Goal: Task Accomplishment & Management: Use online tool/utility

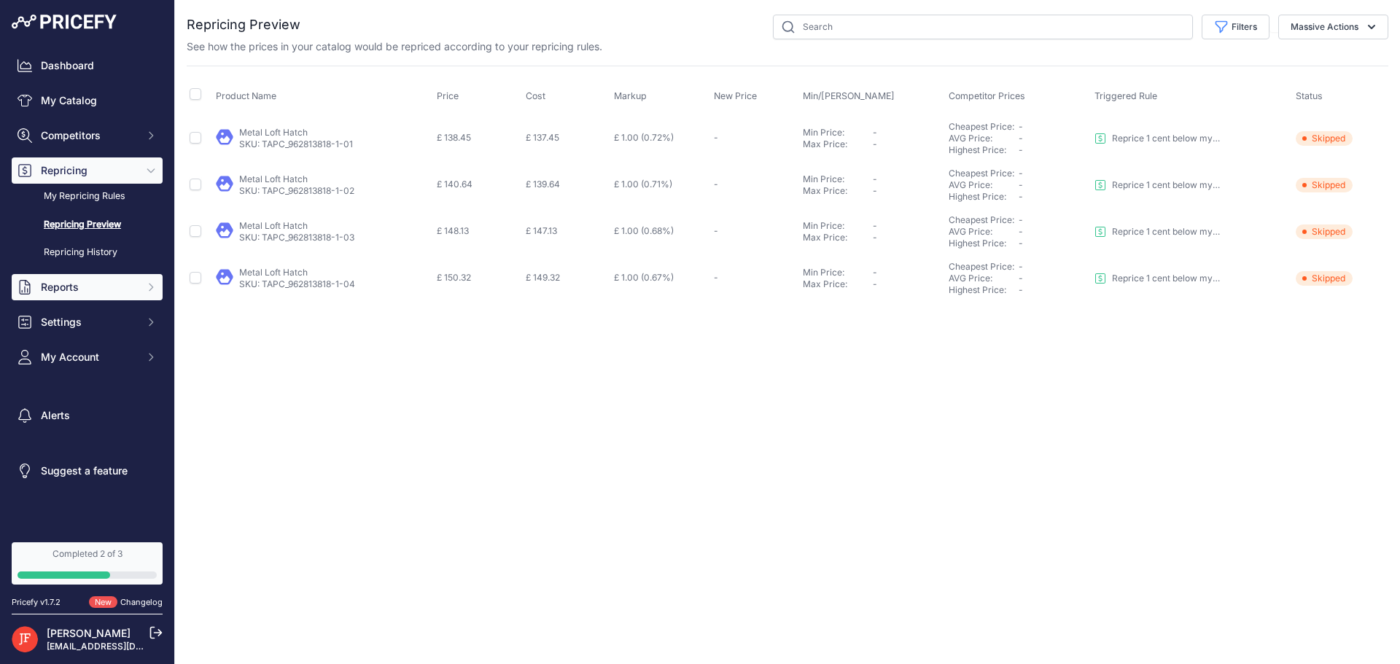
click at [67, 287] on span "Reports" at bounding box center [89, 287] width 96 height 15
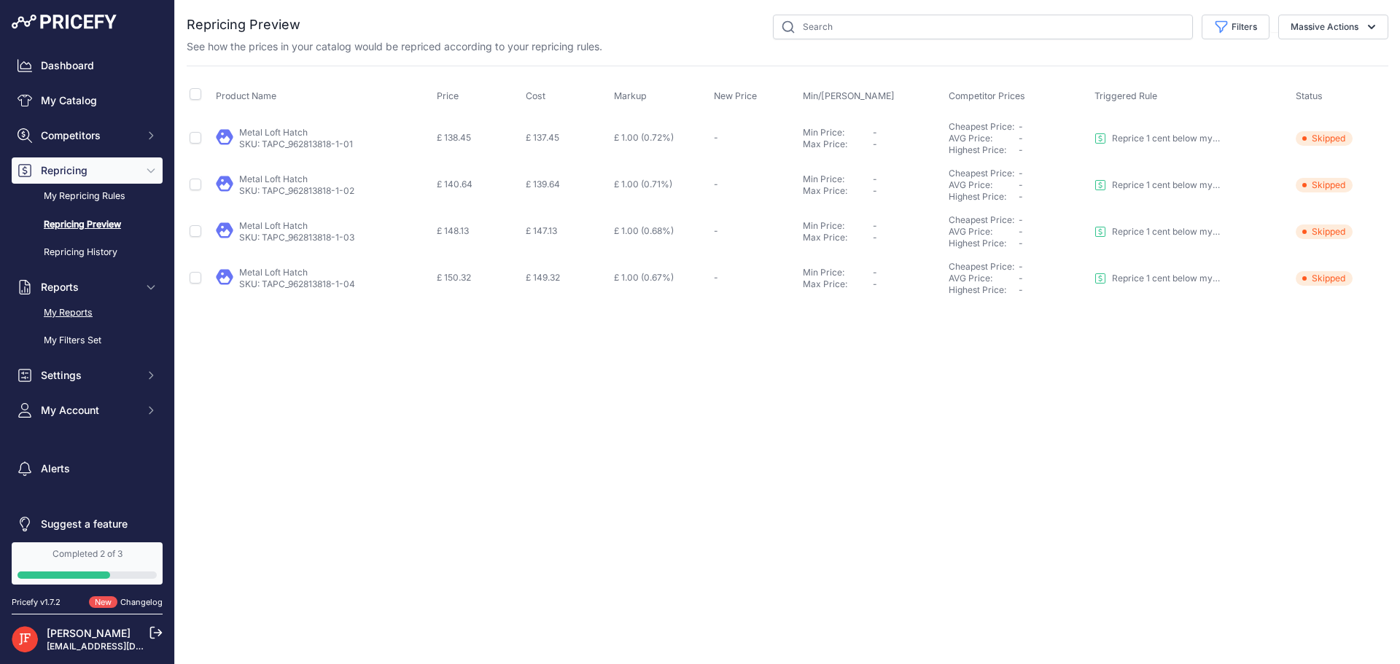
click at [80, 306] on link "My Reports" at bounding box center [87, 313] width 151 height 26
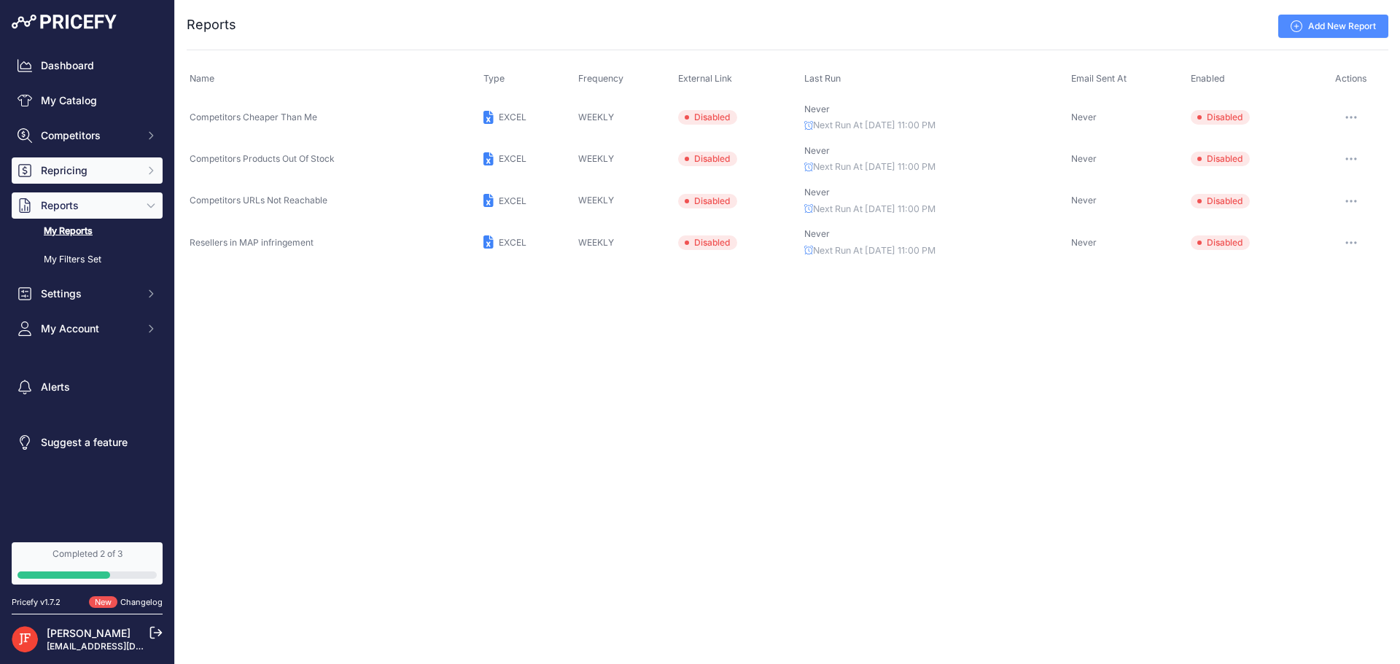
click at [90, 166] on span "Repricing" at bounding box center [89, 170] width 96 height 15
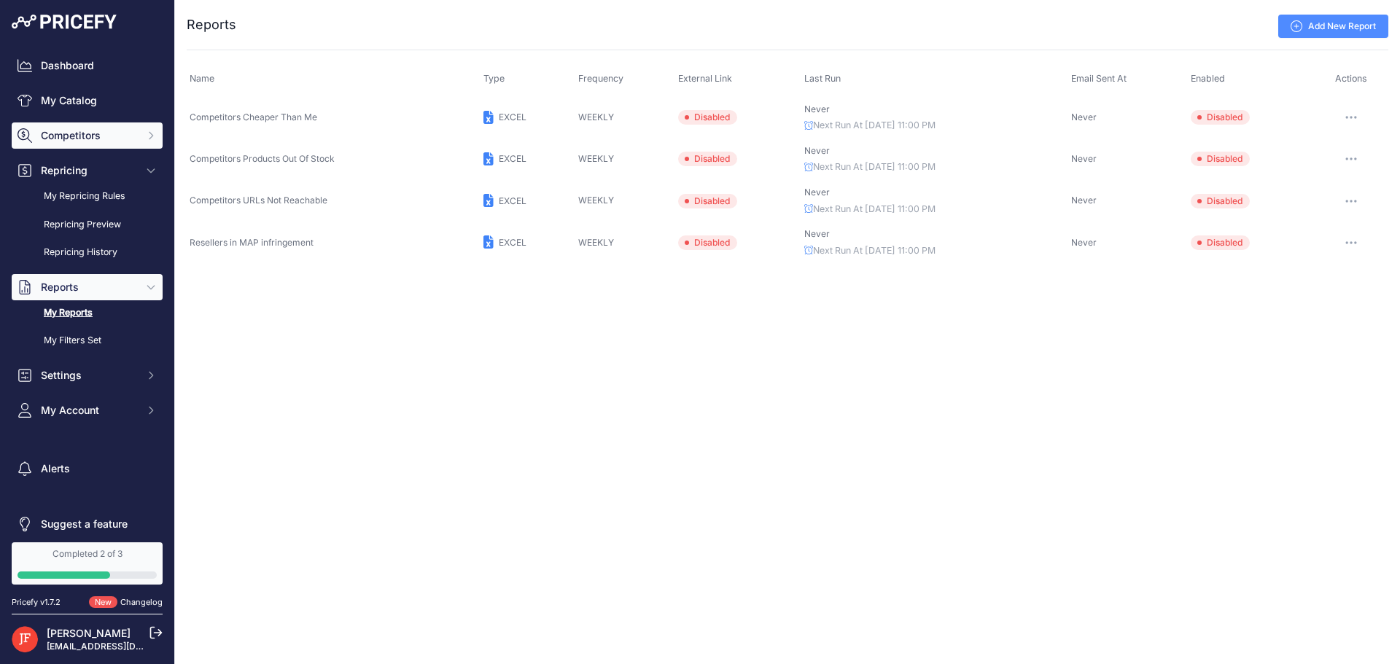
click at [58, 128] on button "Competitors" at bounding box center [87, 136] width 151 height 26
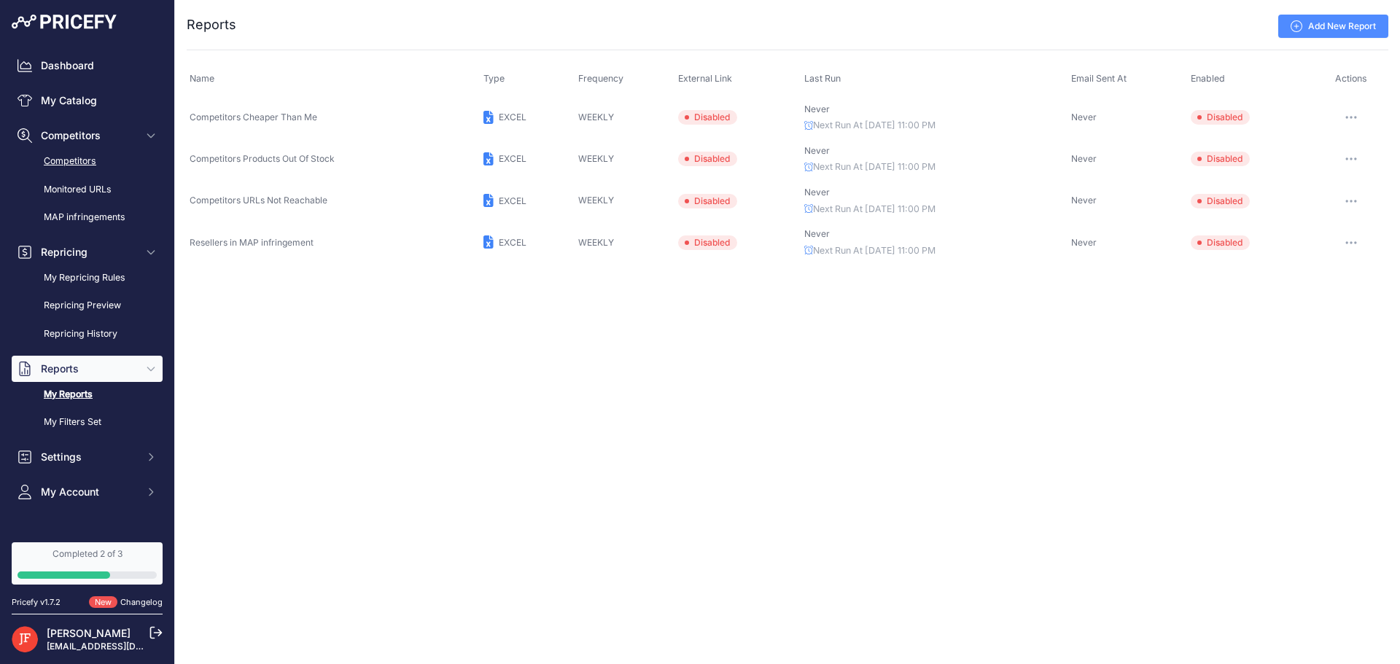
click at [88, 169] on link "Competitors" at bounding box center [87, 162] width 151 height 26
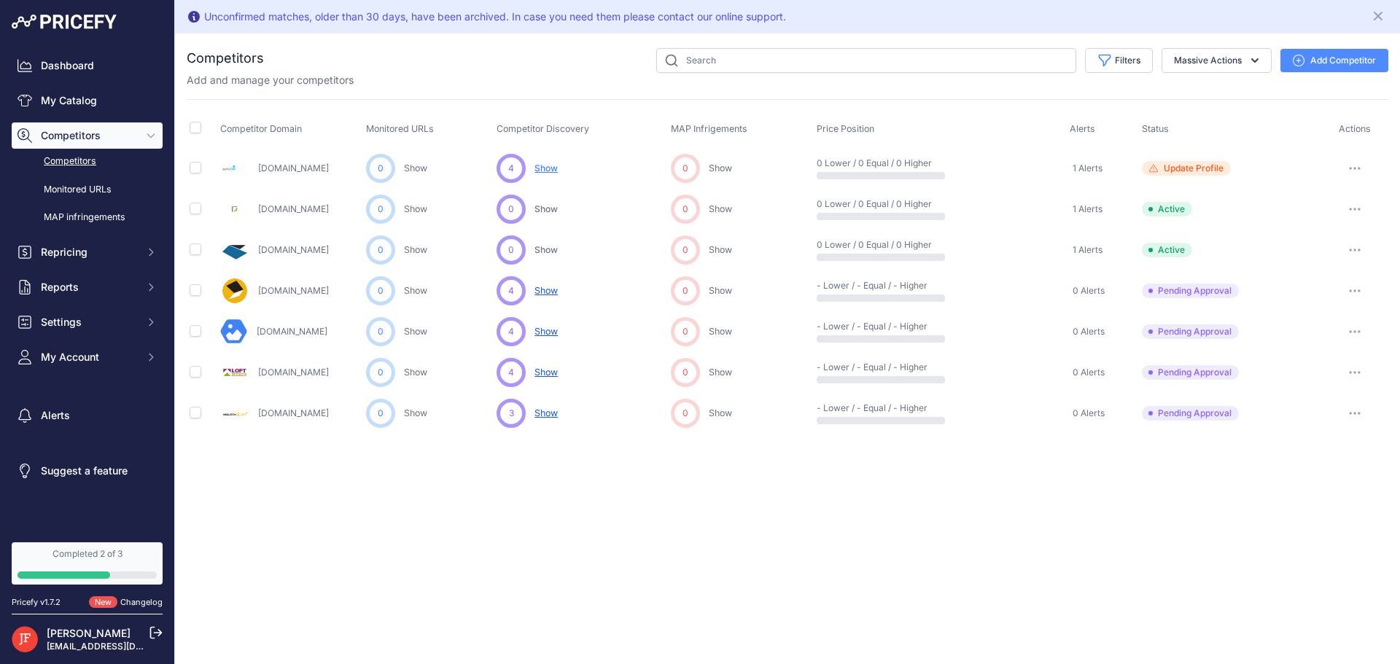
click at [1096, 168] on span "1 Alerts" at bounding box center [1088, 169] width 30 height 12
click at [199, 284] on input "checkbox" at bounding box center [196, 290] width 12 height 12
checkbox input "true"
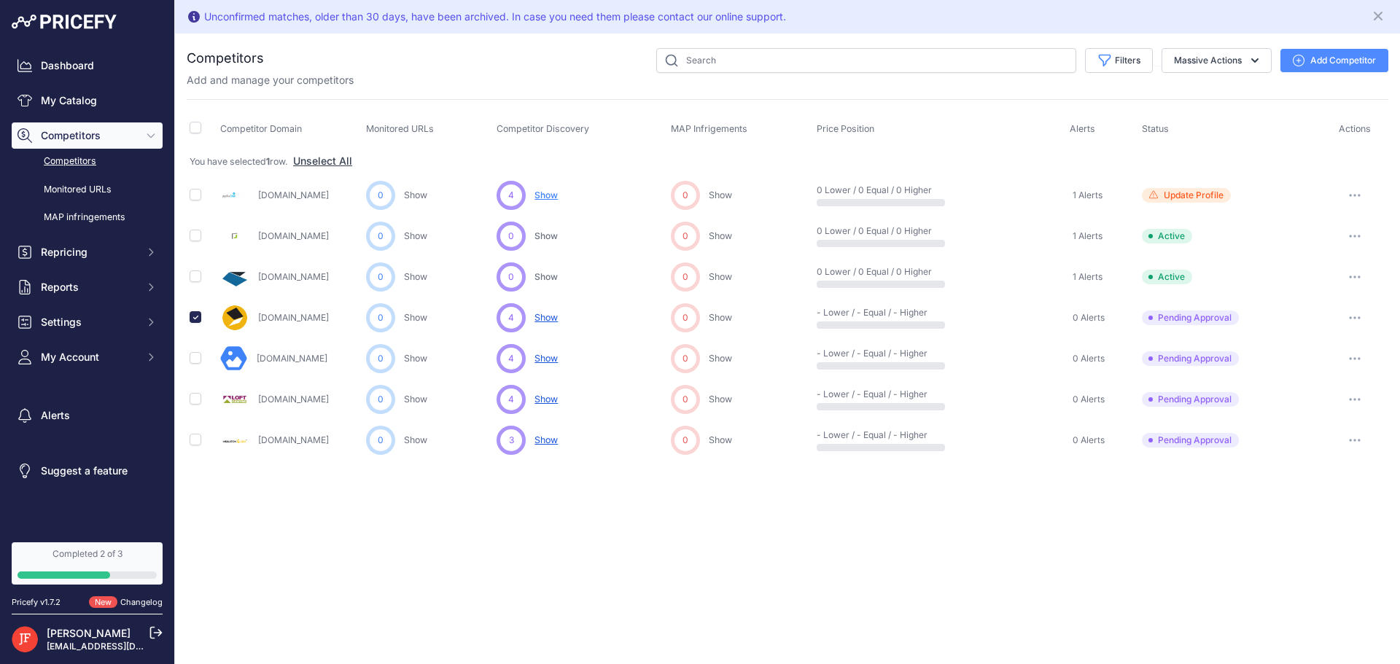
click at [1353, 317] on icon "button" at bounding box center [1355, 318] width 12 height 3
click at [1314, 395] on button "Exclude Competitor" at bounding box center [1326, 395] width 120 height 23
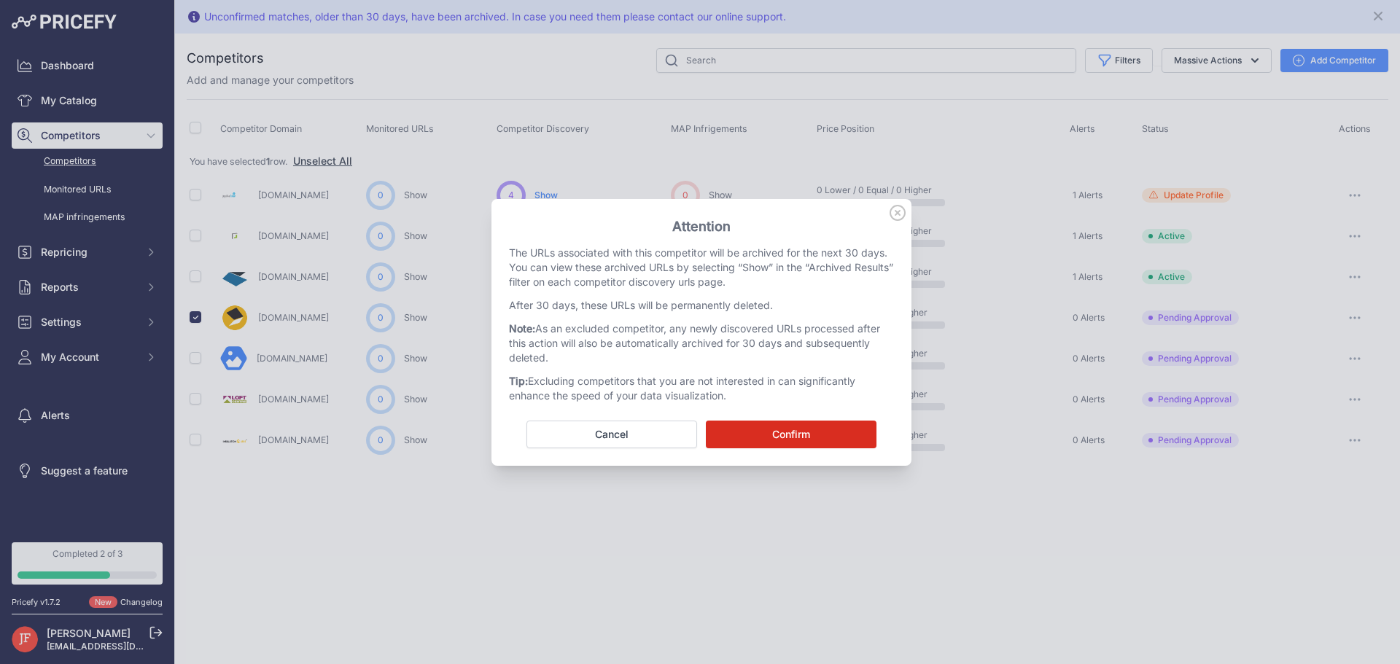
click at [899, 214] on icon at bounding box center [897, 213] width 15 height 15
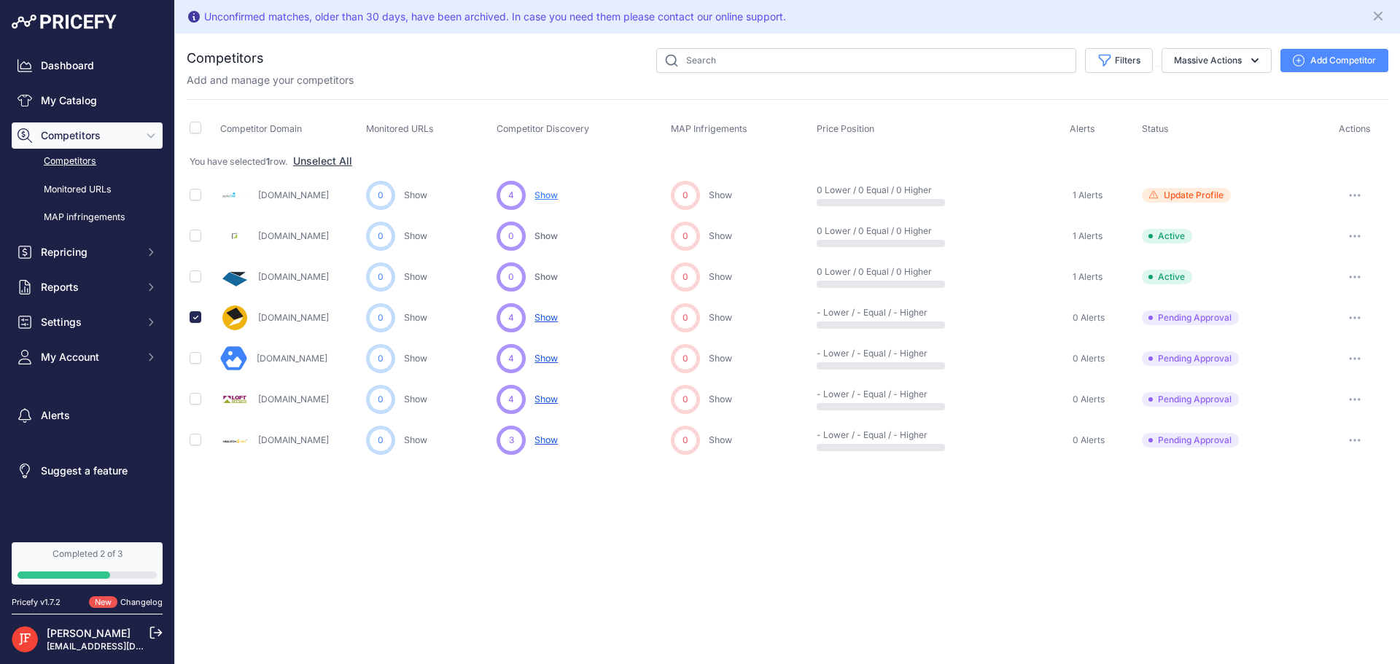
click at [1353, 312] on button "button" at bounding box center [1354, 318] width 29 height 20
click at [1340, 370] on button "Approve Competitor" at bounding box center [1326, 371] width 120 height 23
click at [98, 195] on link "Monitored URLs" at bounding box center [87, 190] width 151 height 26
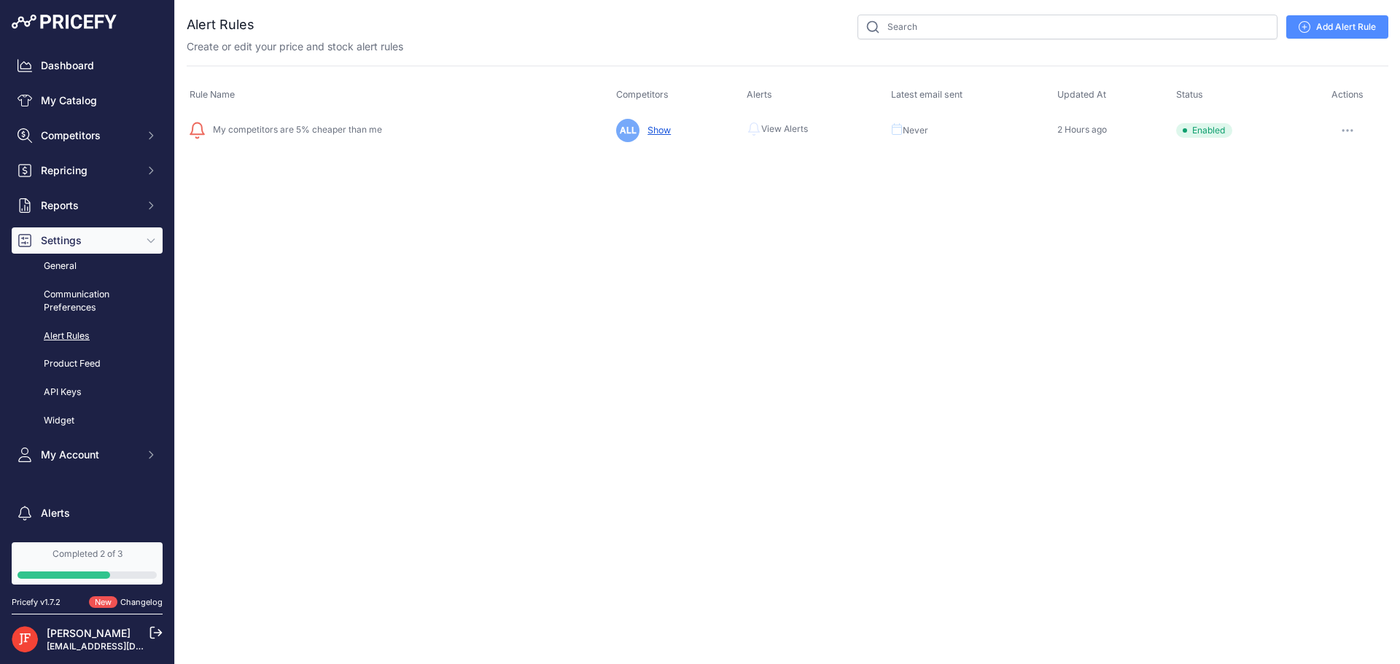
click at [649, 131] on link "Show" at bounding box center [656, 130] width 29 height 11
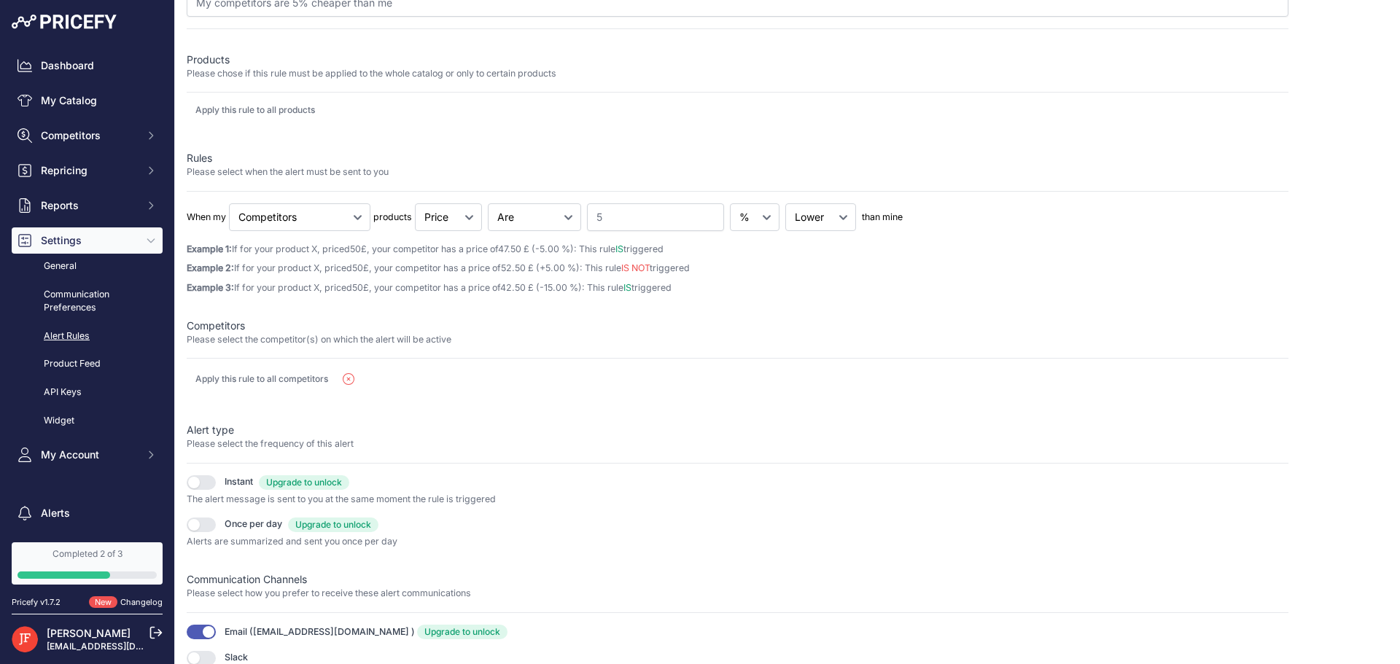
scroll to position [141, 0]
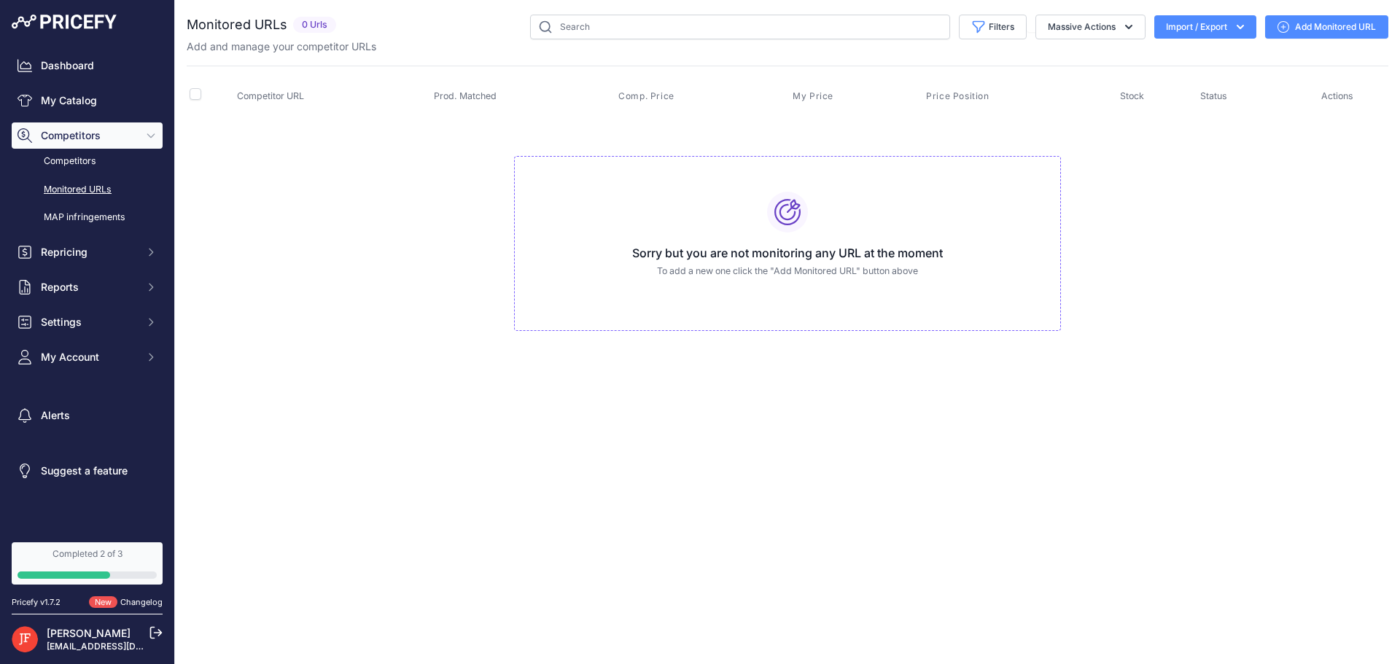
click at [1293, 27] on link "Add Monitored URL" at bounding box center [1326, 26] width 123 height 23
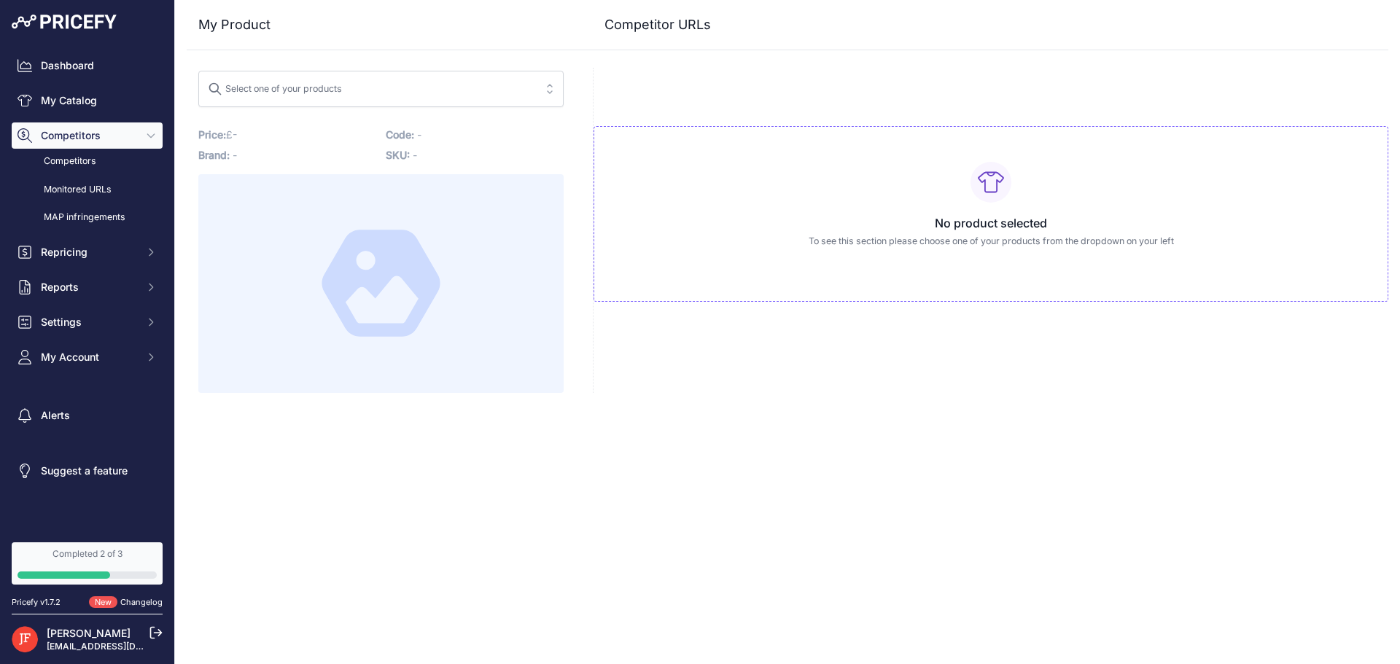
click at [373, 86] on span "Select one of your products" at bounding box center [371, 88] width 326 height 23
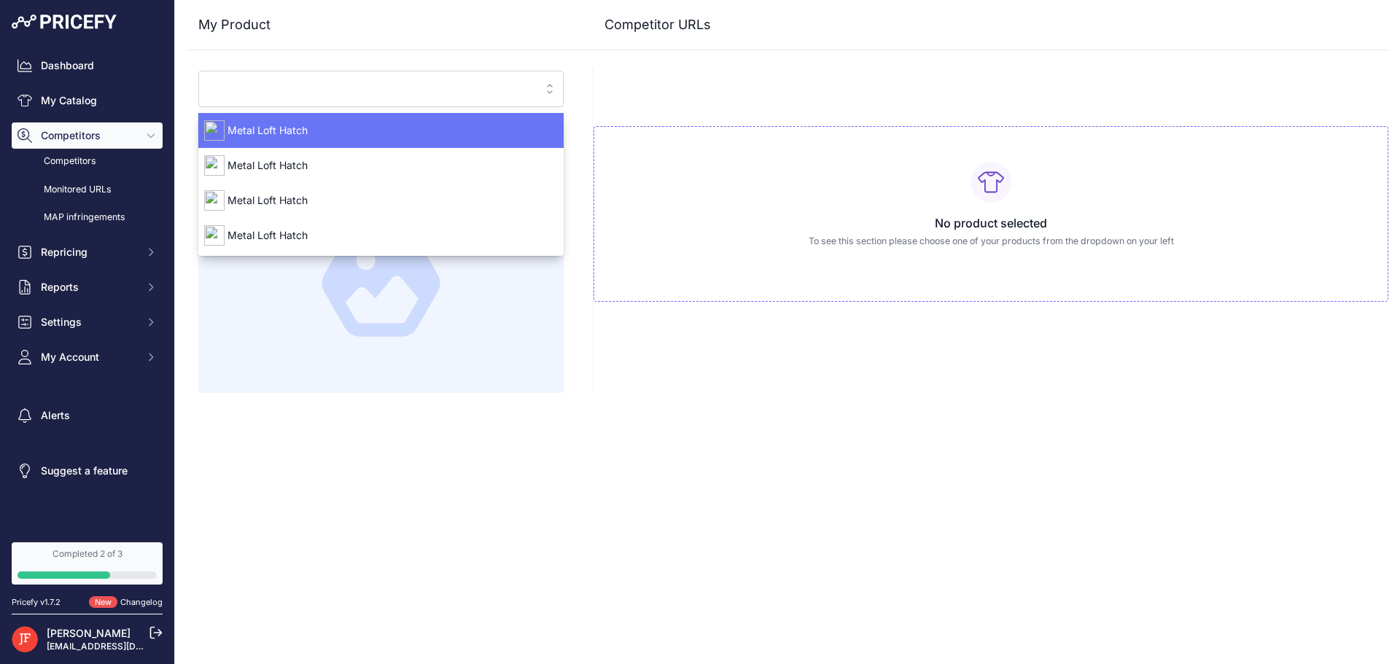
click at [326, 134] on span "Metal Loft Hatch" at bounding box center [380, 130] width 365 height 15
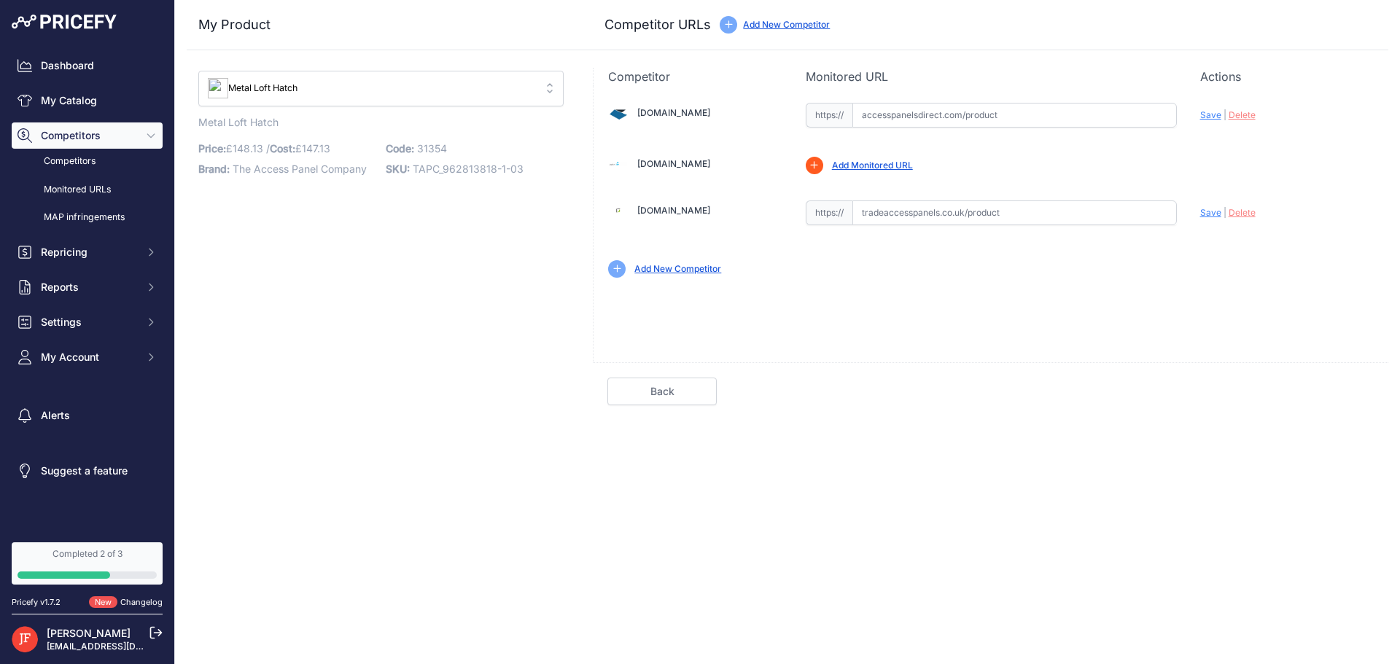
click at [875, 118] on input "text" at bounding box center [1015, 115] width 325 height 25
click at [845, 112] on span "https://" at bounding box center [829, 115] width 47 height 25
click at [888, 111] on input "text" at bounding box center [1015, 115] width 325 height 25
drag, startPoint x: 273, startPoint y: 121, endPoint x: 338, endPoint y: 127, distance: 65.2
click at [338, 127] on p "Metal Loft Hatch Link" at bounding box center [380, 122] width 365 height 15
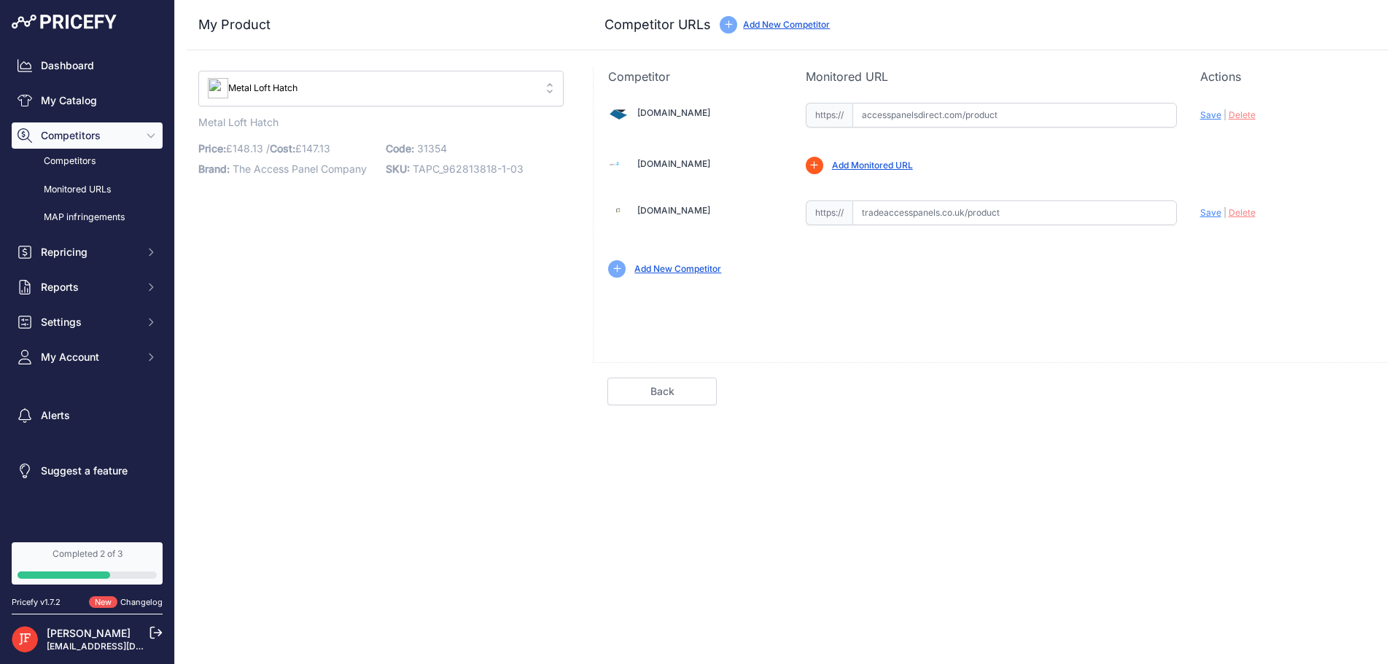
click at [327, 142] on span "147.13" at bounding box center [316, 148] width 28 height 12
drag, startPoint x: 300, startPoint y: 135, endPoint x: 222, endPoint y: 135, distance: 78.0
click at [222, 135] on div "Metal Loft Hatch Link Price: £ 148.13 / Cost: £ 147.13 Brand: The Access Panel …" at bounding box center [380, 152] width 365 height 74
click at [369, 169] on p "Brand: The Access Panel Company" at bounding box center [287, 169] width 179 height 20
drag, startPoint x: 300, startPoint y: 115, endPoint x: 221, endPoint y: 115, distance: 79.5
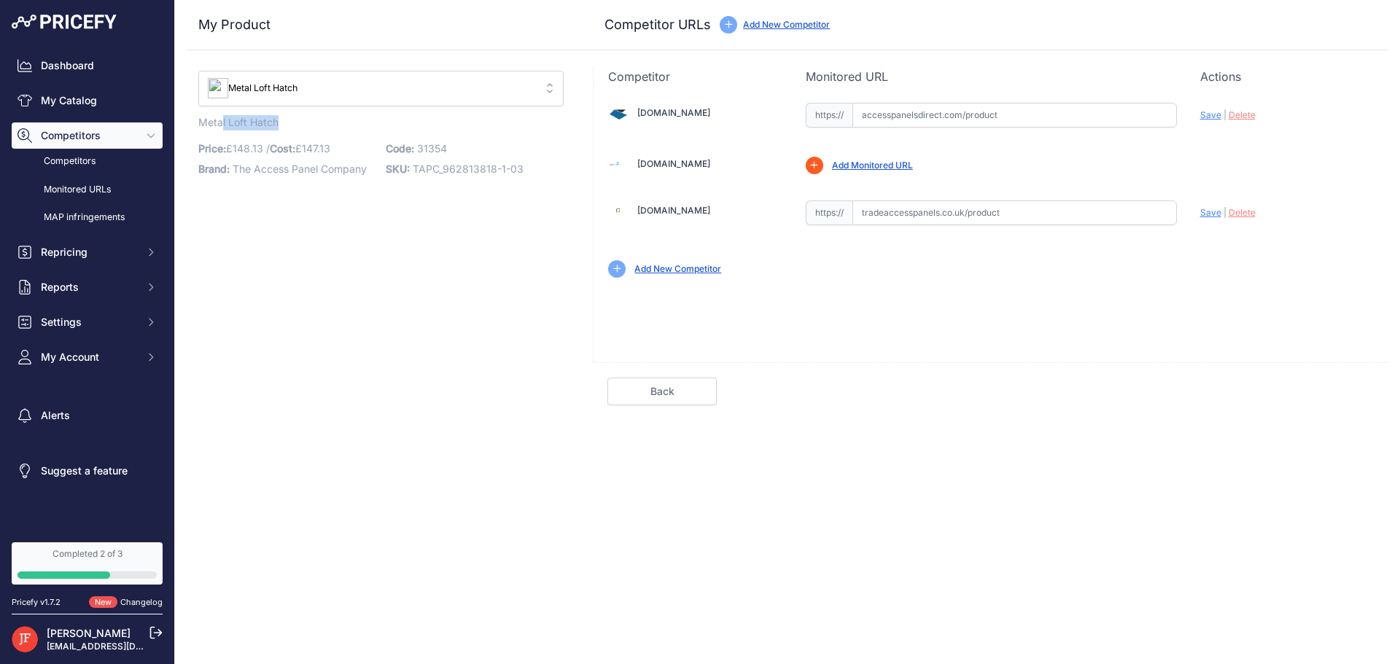
click at [221, 115] on p "Metal Loft Hatch Link" at bounding box center [380, 122] width 365 height 15
click at [463, 205] on div "Metal Loft Hatch No results match your search" at bounding box center [381, 237] width 389 height 338
drag, startPoint x: 548, startPoint y: 162, endPoint x: 412, endPoint y: 174, distance: 136.9
click at [412, 174] on p "SKU: TAPC_962813818-1-03" at bounding box center [475, 169] width 179 height 20
copy span "TAPC_962813818-1-03"
